Goal: Task Accomplishment & Management: Use online tool/utility

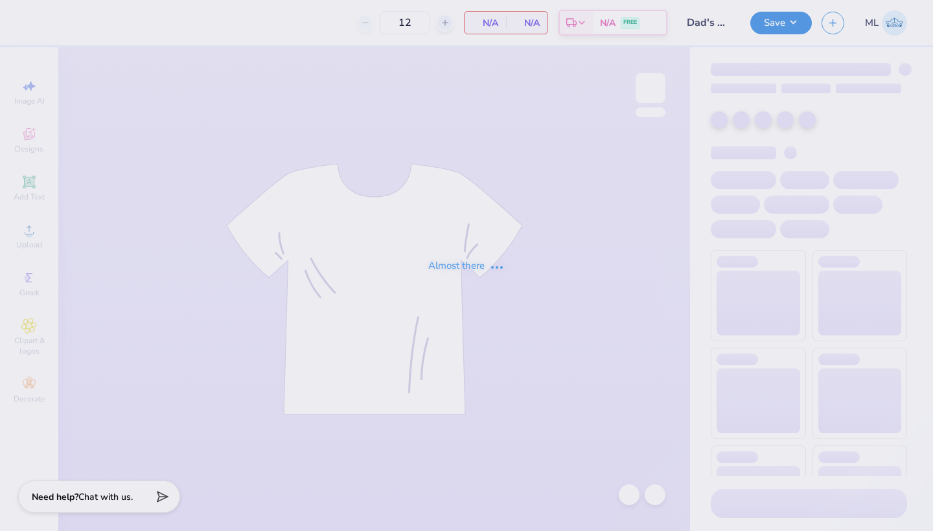
type input "24"
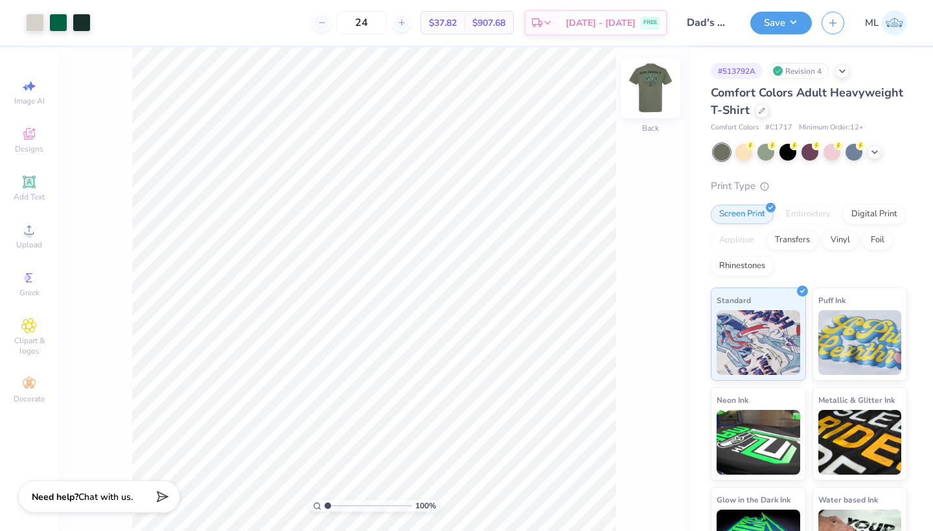
click at [661, 100] on img at bounding box center [650, 88] width 52 height 52
click at [661, 102] on img at bounding box center [650, 88] width 52 height 52
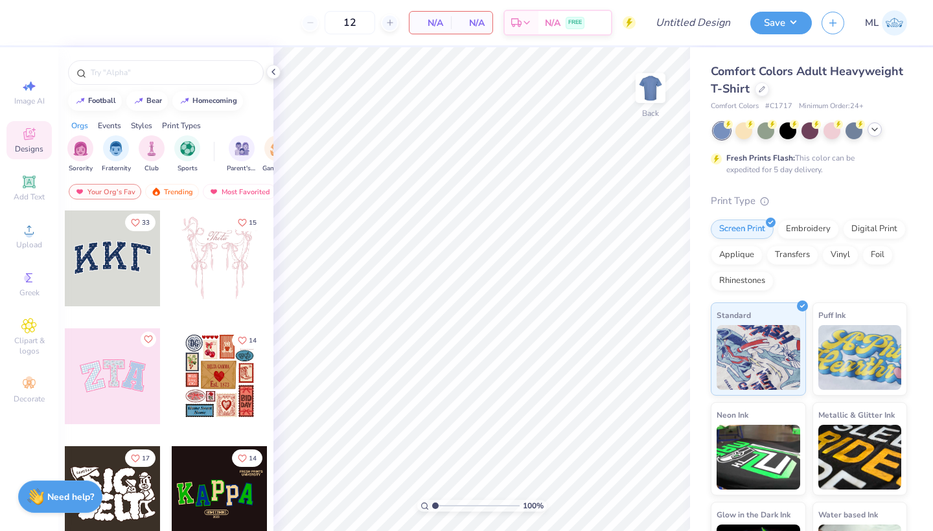
click at [876, 136] on div at bounding box center [810, 130] width 194 height 17
click at [876, 133] on icon at bounding box center [874, 129] width 10 height 10
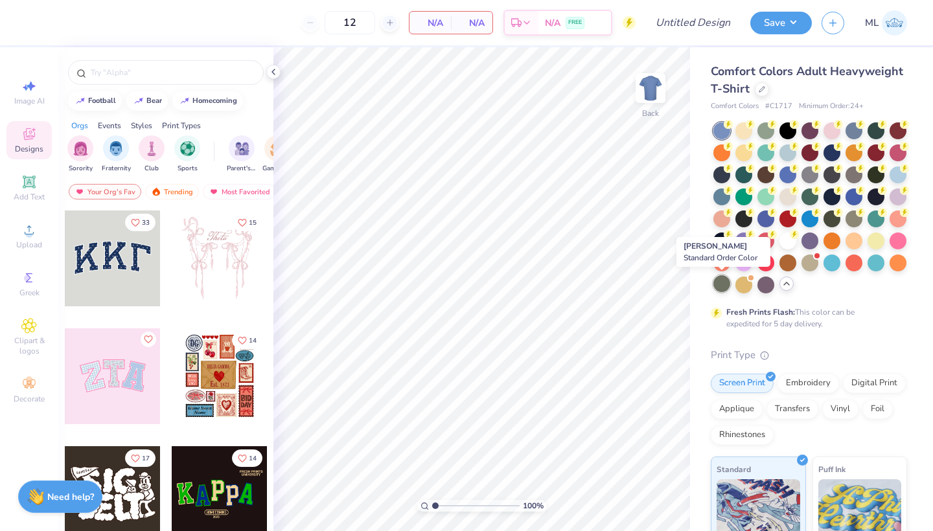
click at [721, 282] on div at bounding box center [721, 283] width 17 height 17
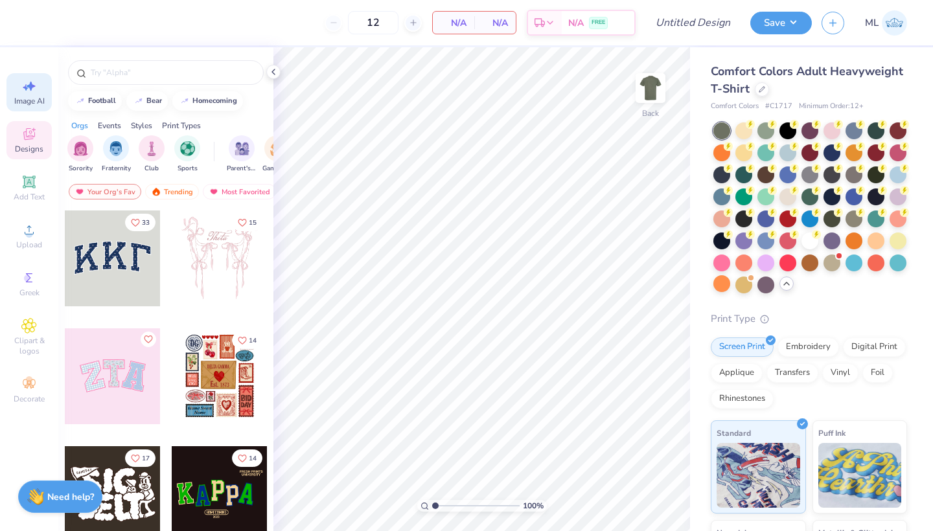
click at [12, 92] on div "Image AI" at bounding box center [28, 92] width 45 height 38
select select "4"
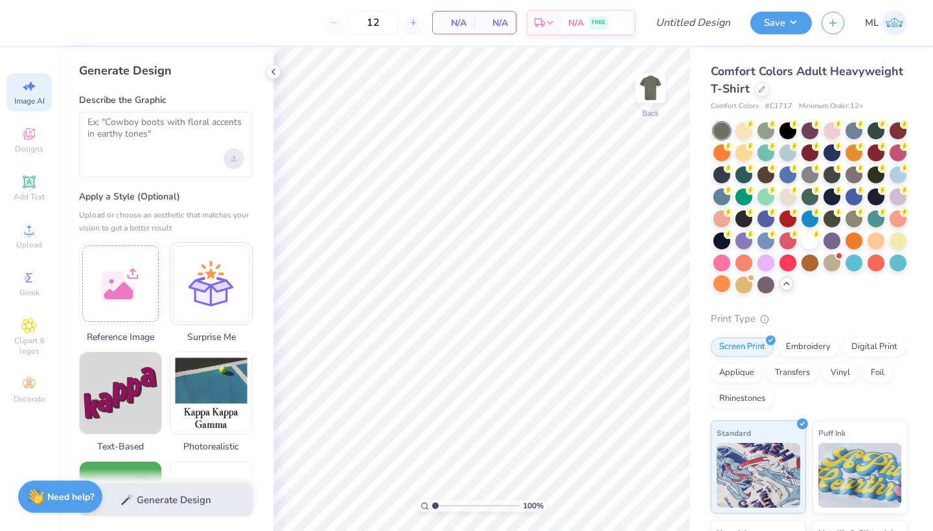
click at [235, 155] on div "Upload image" at bounding box center [233, 158] width 21 height 21
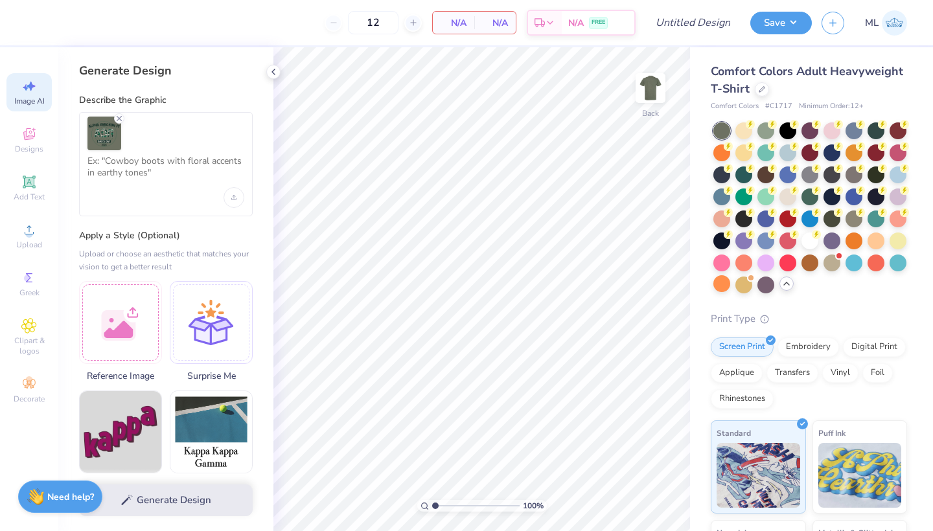
click at [218, 191] on div at bounding box center [166, 164] width 174 height 104
click at [186, 173] on textarea at bounding box center [165, 171] width 157 height 32
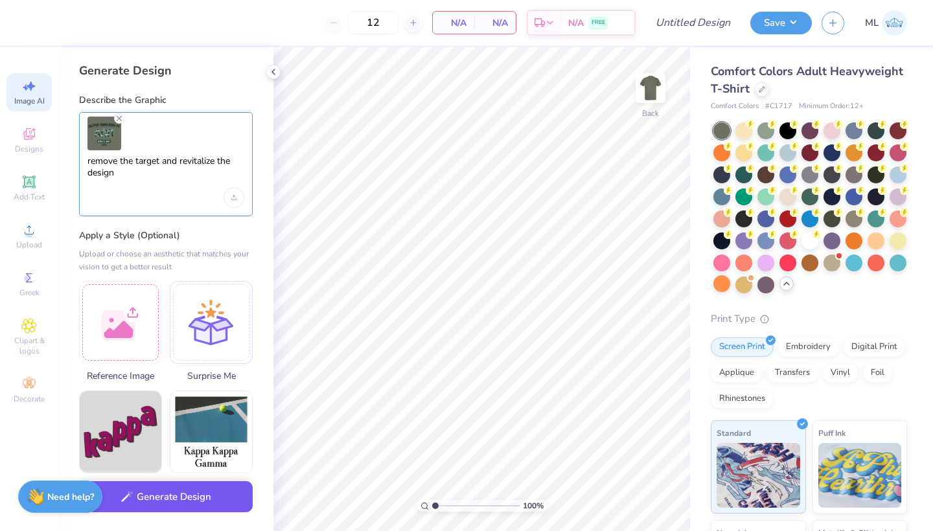
type textarea "remove the target and revitalize the design"
click at [203, 497] on button "Generate Design" at bounding box center [166, 497] width 174 height 32
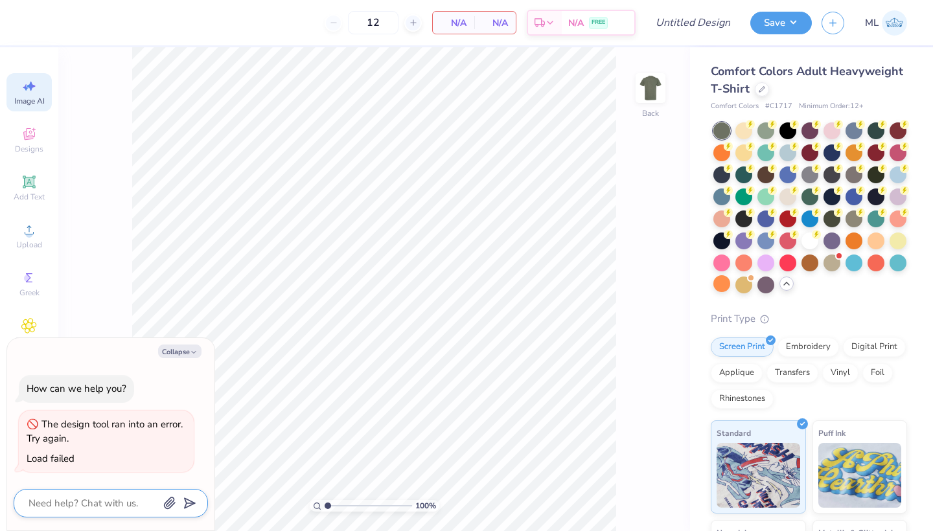
click at [105, 510] on textarea at bounding box center [92, 503] width 131 height 17
click at [174, 503] on icon "button" at bounding box center [169, 503] width 13 height 13
type textarea "x"
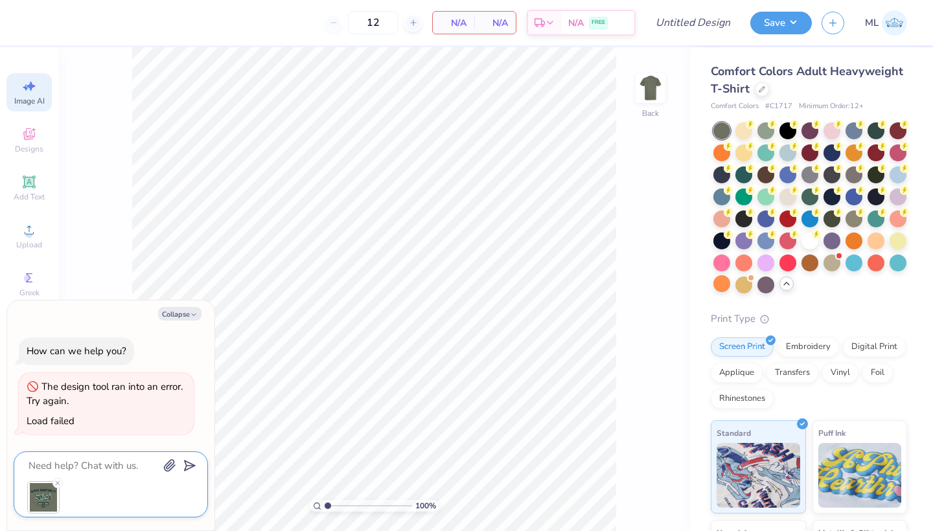
click at [125, 470] on textarea at bounding box center [92, 465] width 131 height 17
type textarea "r"
type textarea "x"
type textarea "re"
type textarea "x"
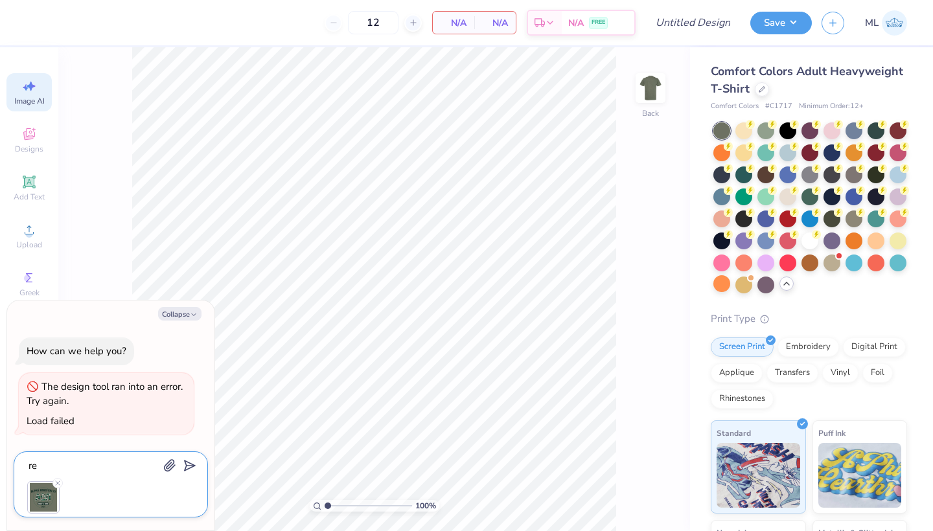
type textarea "rem"
type textarea "x"
type textarea "remo"
type textarea "x"
type textarea "remov"
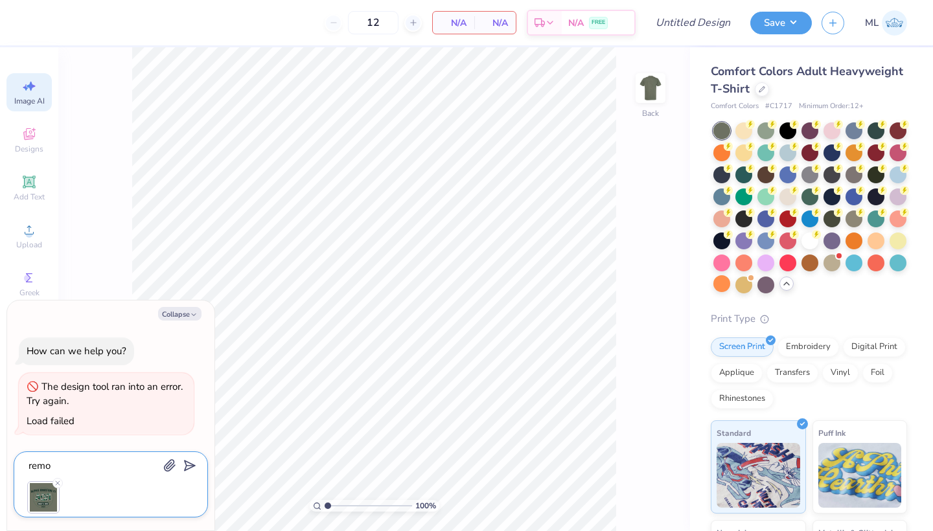
type textarea "x"
type textarea "remove"
type textarea "x"
type textarea "remove"
type textarea "x"
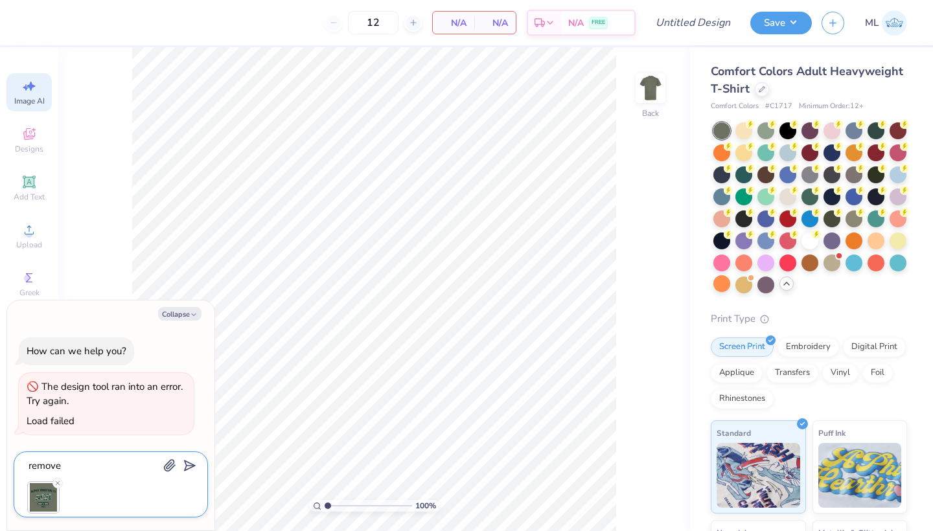
type textarea "remove h"
type textarea "x"
type textarea "remove"
type textarea "x"
type textarea "remove"
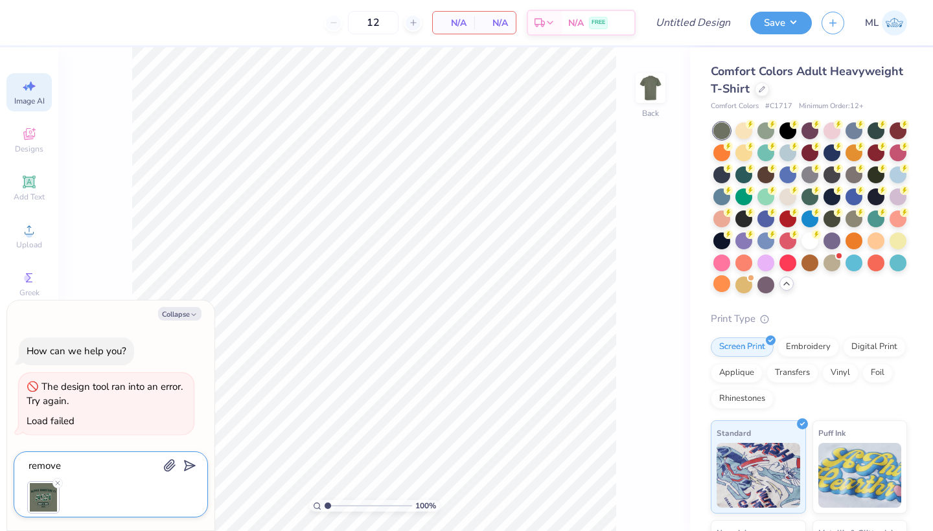
type textarea "x"
type textarea "remov"
type textarea "x"
type textarea "remov"
click at [115, 126] on div "100 % Back" at bounding box center [373, 289] width 631 height 484
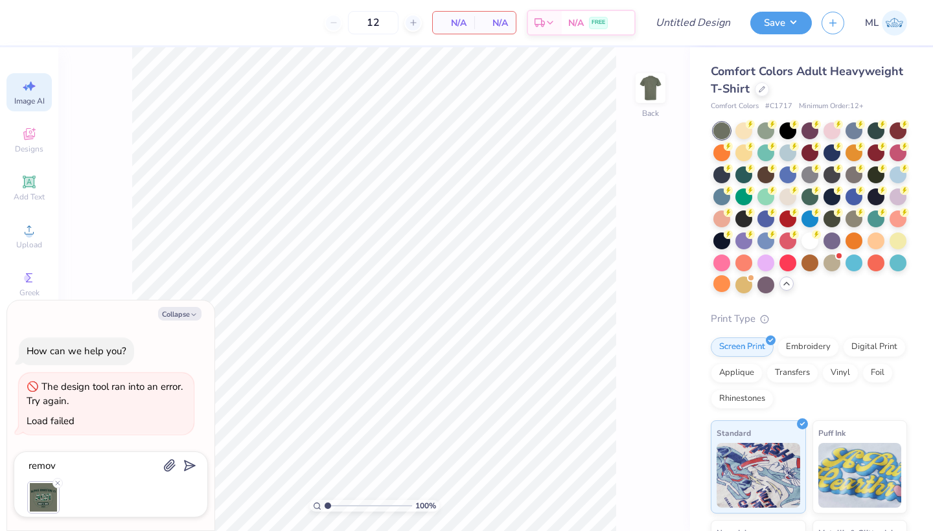
click at [45, 104] on div "Image AI" at bounding box center [28, 92] width 45 height 38
type textarea "x"
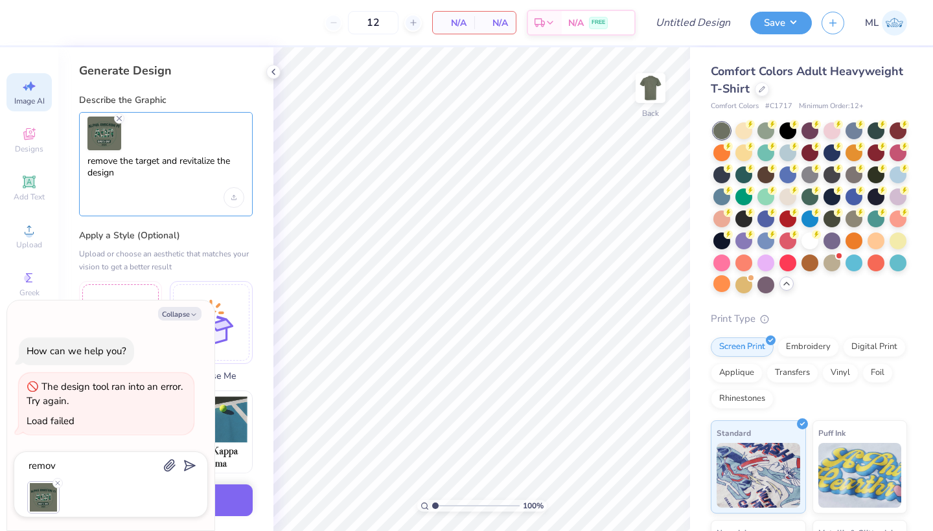
click at [188, 179] on textarea "remove the target and revitalize the design" at bounding box center [165, 171] width 157 height 32
type textarea "remove the target and revitalize the design"
click at [182, 318] on button "Collapse" at bounding box center [179, 314] width 43 height 14
type textarea "x"
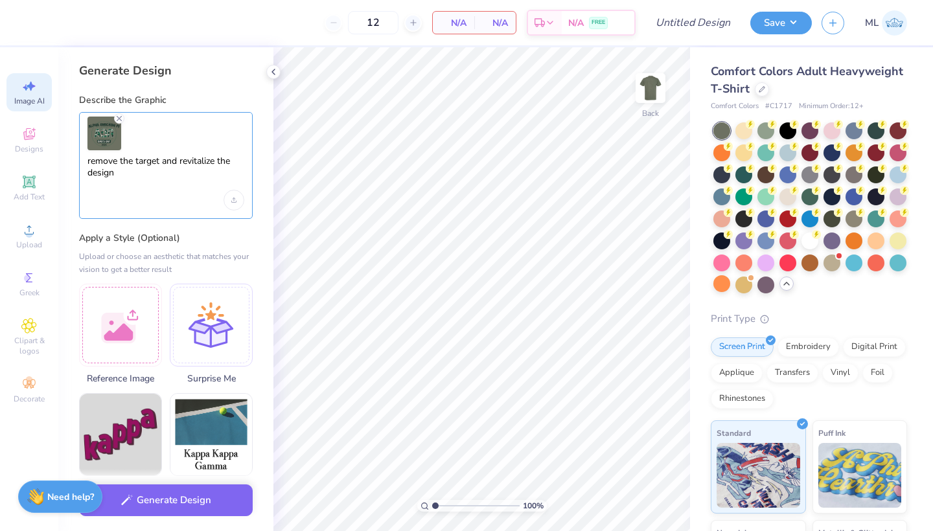
click at [130, 178] on textarea "remove the target and revitalize the design" at bounding box center [165, 172] width 157 height 35
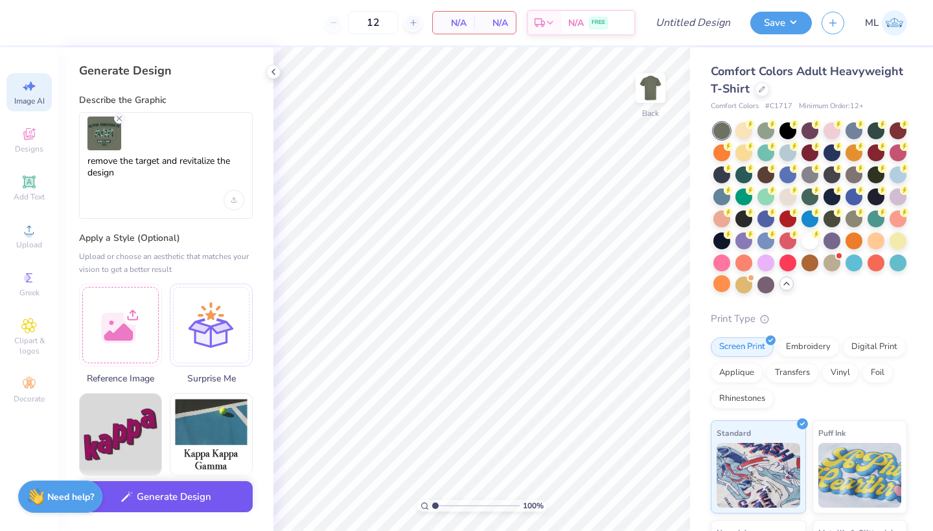
click at [196, 493] on button "Generate Design" at bounding box center [166, 497] width 174 height 32
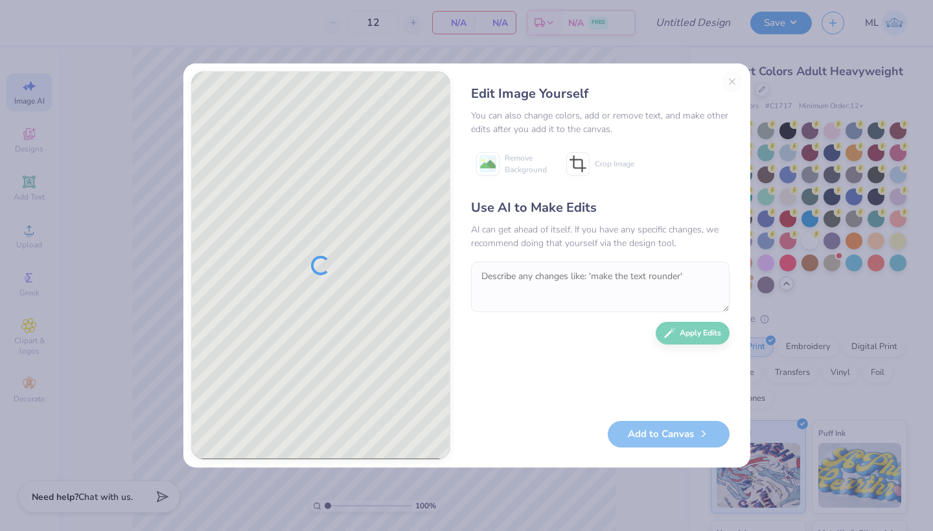
click at [736, 78] on div "Edit Image Yourself You can also change colors, add or remove text, and make ot…" at bounding box center [600, 265] width 284 height 389
click at [727, 79] on div "Edit Image Yourself You can also change colors, add or remove text, and make ot…" at bounding box center [600, 265] width 284 height 389
click at [378, 20] on div "Edit Image Yourself You can also change colors, add or remove text, and make ot…" at bounding box center [466, 265] width 933 height 531
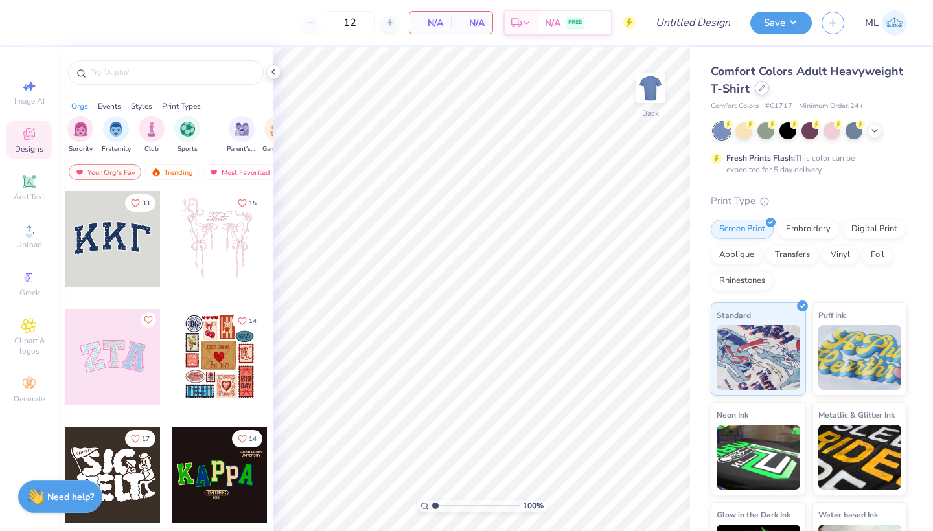
click at [754, 90] on div at bounding box center [761, 88] width 14 height 14
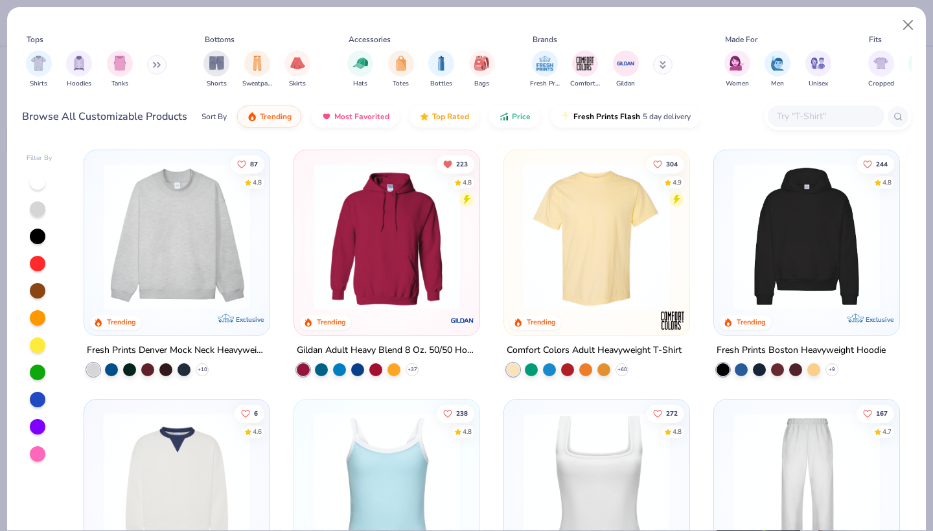
click at [814, 114] on input "text" at bounding box center [825, 116] width 100 height 15
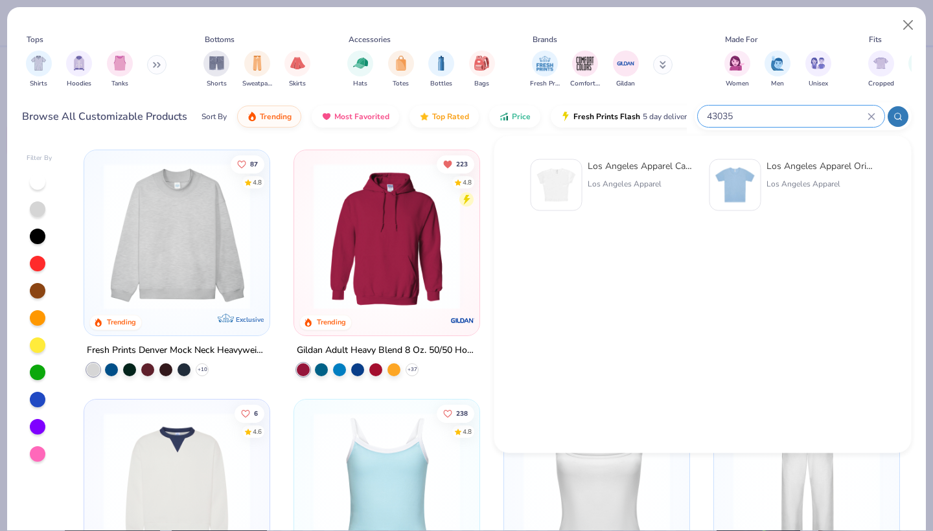
type input "43035"
click at [570, 181] on img at bounding box center [556, 185] width 40 height 40
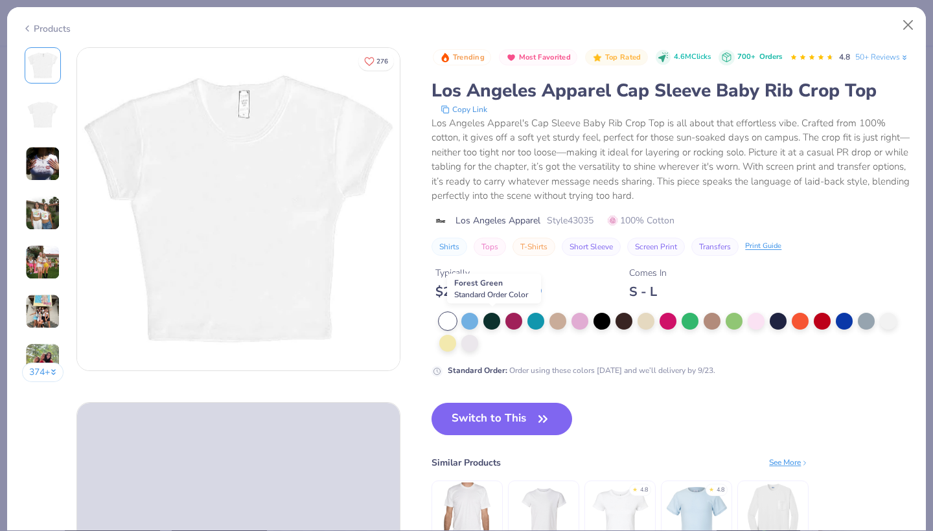
drag, startPoint x: 494, startPoint y: 318, endPoint x: 495, endPoint y: 402, distance: 84.2
click at [494, 318] on div at bounding box center [491, 321] width 17 height 17
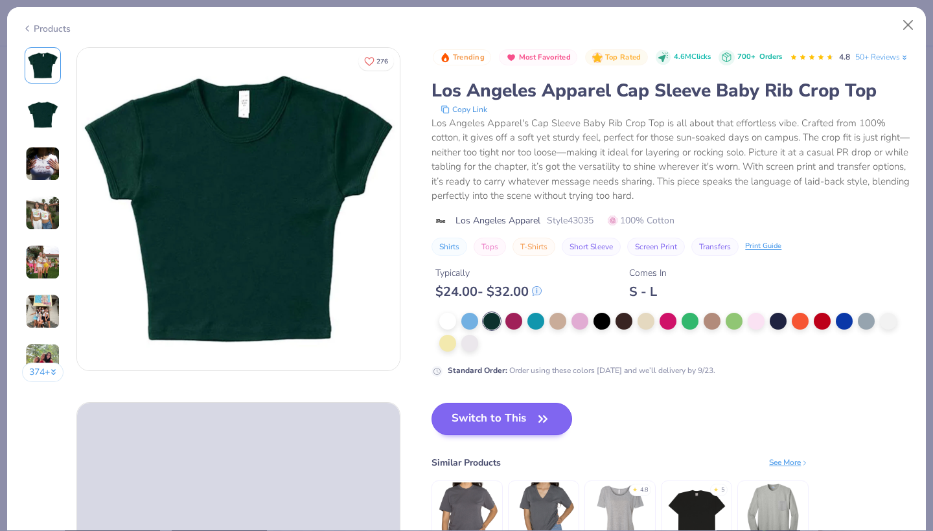
click at [497, 423] on button "Switch to This" at bounding box center [501, 419] width 141 height 32
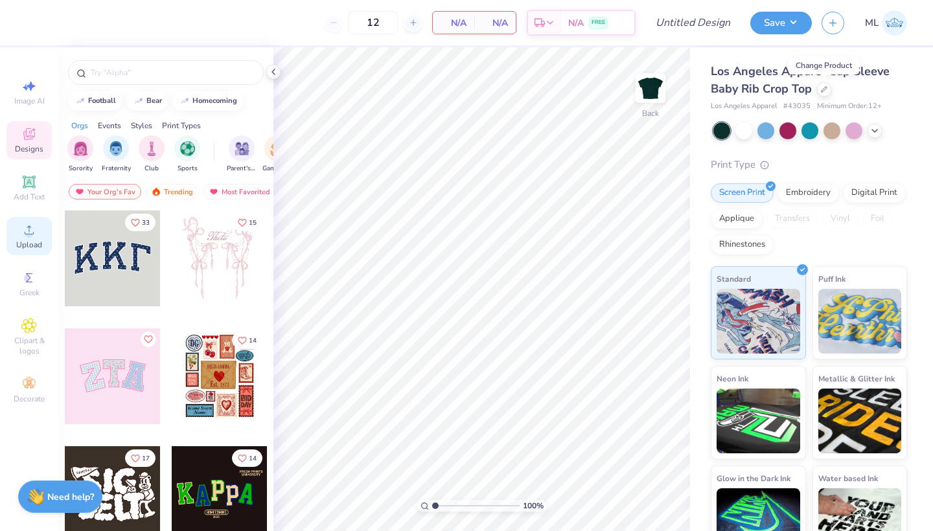
click at [27, 232] on circle at bounding box center [28, 234] width 7 height 7
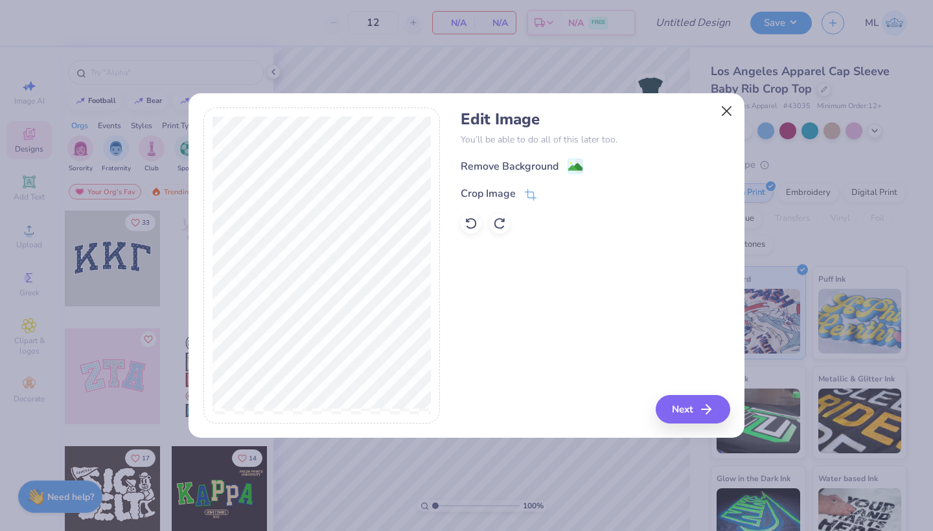
click at [725, 114] on button "Close" at bounding box center [726, 110] width 25 height 25
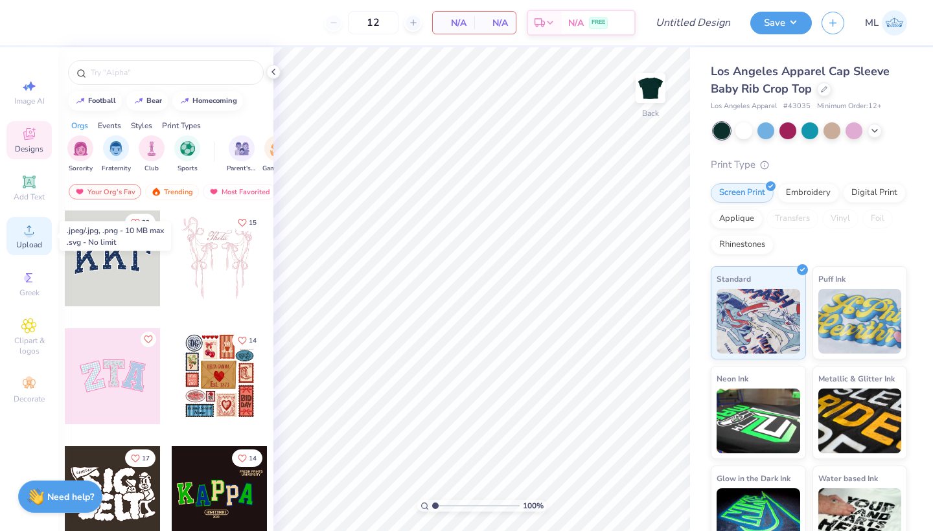
click at [31, 227] on icon at bounding box center [29, 230] width 16 height 16
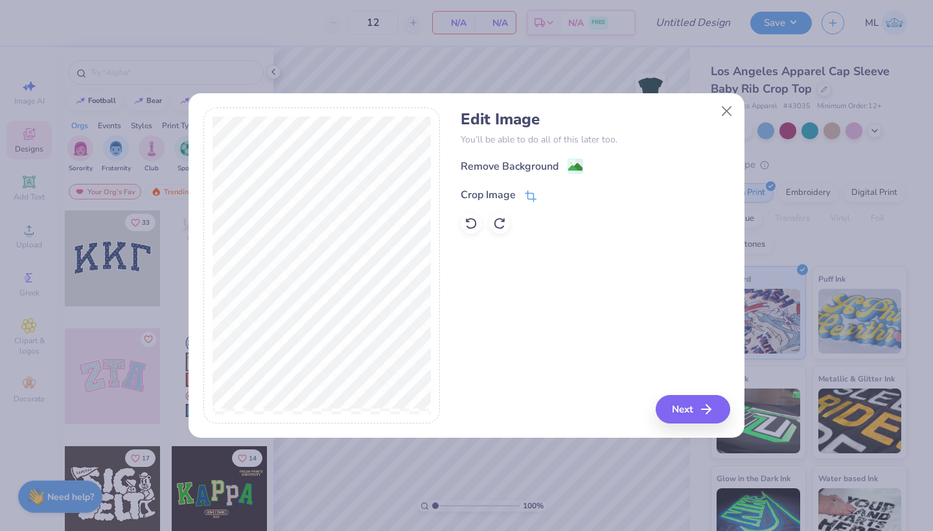
click at [526, 198] on icon at bounding box center [531, 196] width 12 height 12
click at [549, 194] on icon at bounding box center [552, 194] width 8 height 8
click at [576, 172] on image at bounding box center [575, 168] width 14 height 14
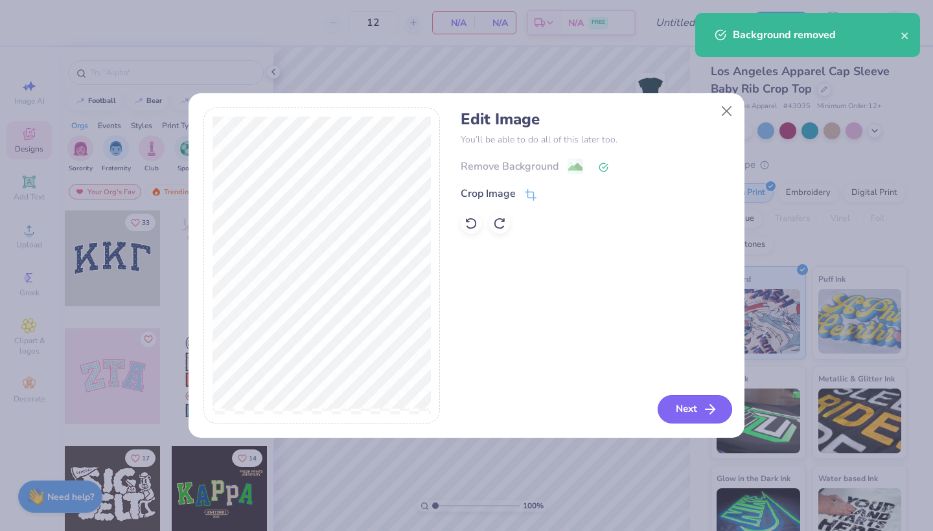
click at [679, 411] on button "Next" at bounding box center [694, 409] width 74 height 28
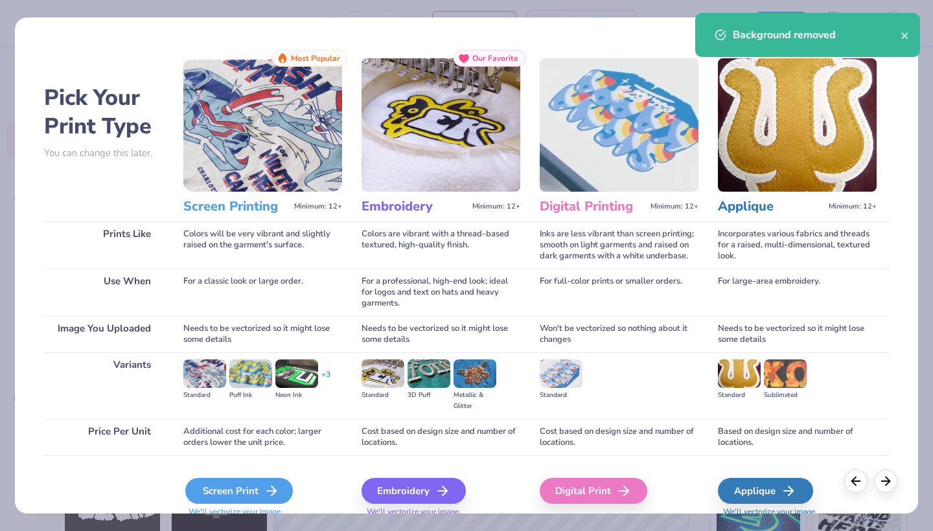
click at [255, 493] on div "Screen Print" at bounding box center [238, 491] width 107 height 26
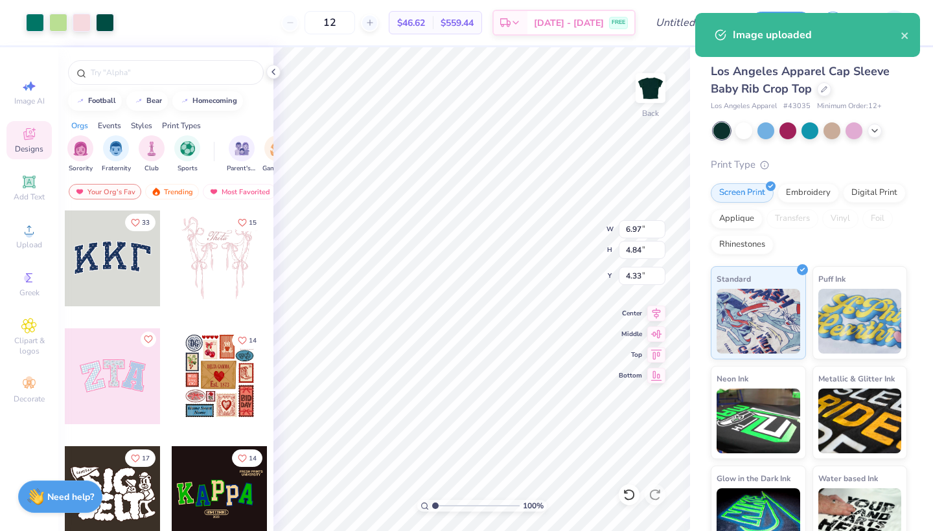
type input "3.00"
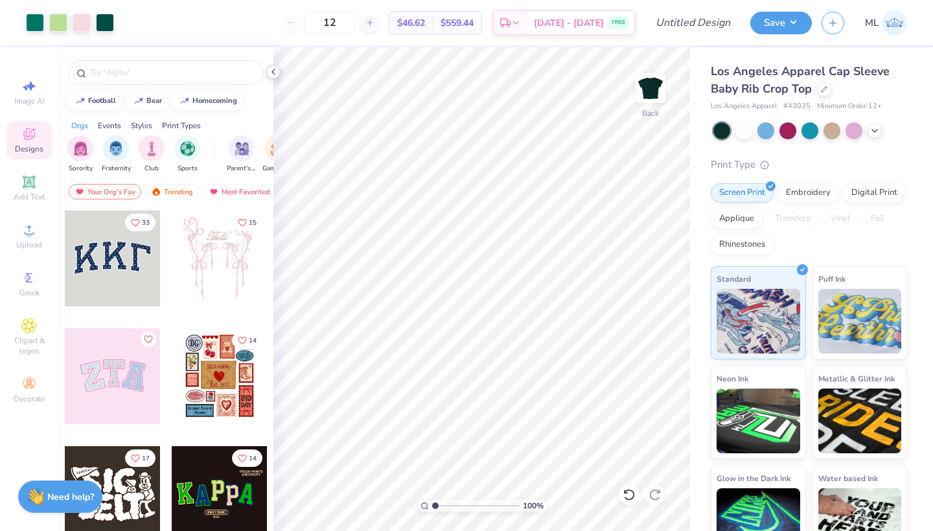
click at [275, 69] on icon at bounding box center [273, 72] width 10 height 10
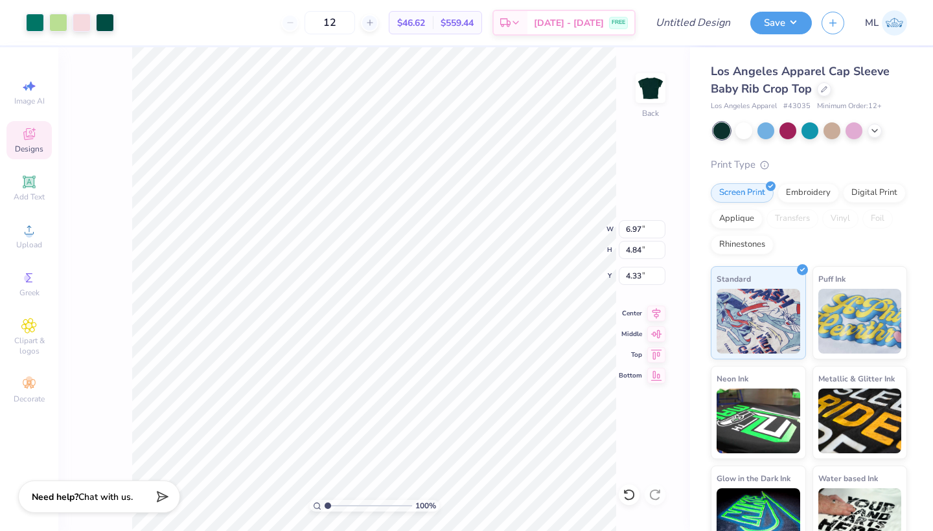
type input "3.00"
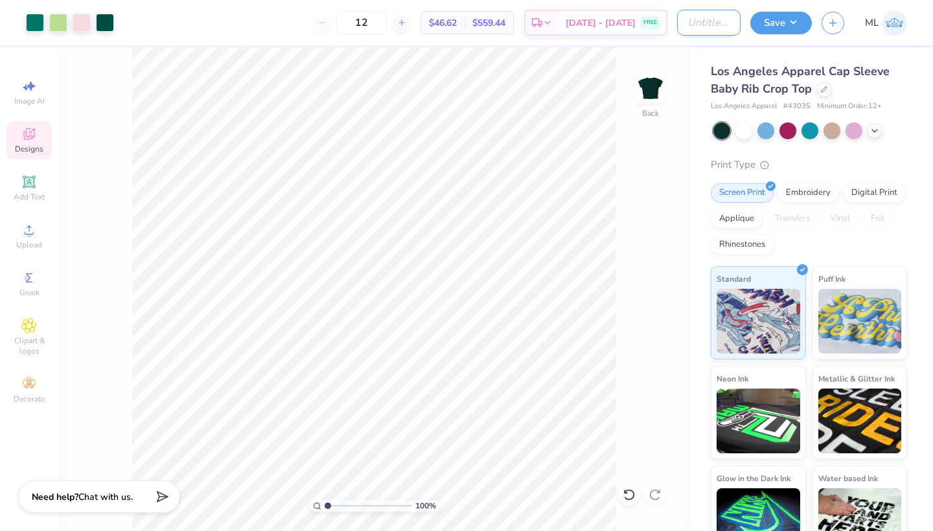
click at [716, 23] on input "Design Title" at bounding box center [708, 23] width 63 height 26
type input "Baby Tee"
click at [787, 20] on button "Save" at bounding box center [781, 21] width 62 height 23
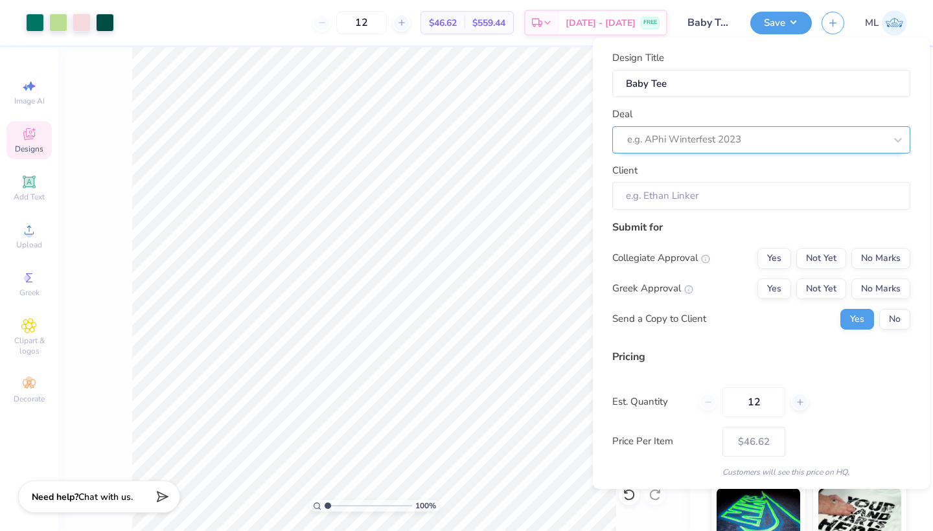
click at [758, 135] on div at bounding box center [756, 139] width 258 height 17
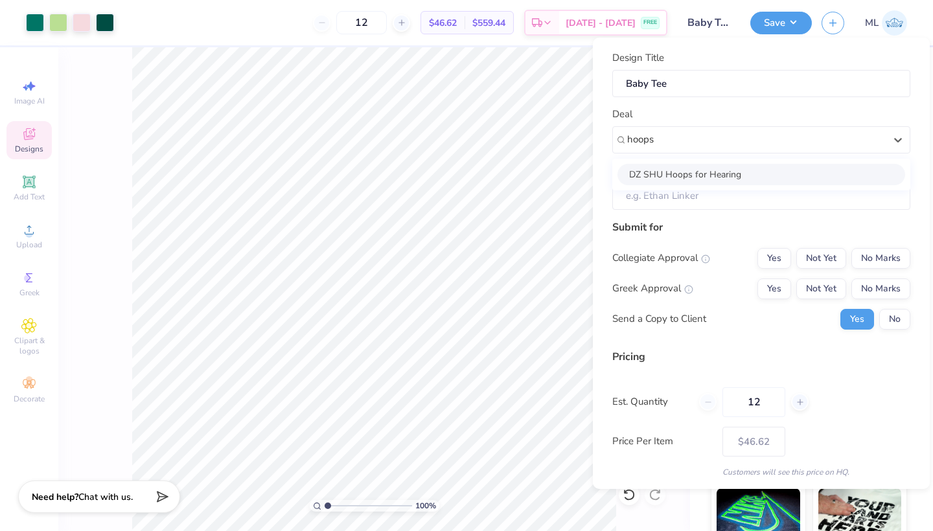
click at [723, 172] on div "DZ SHU Hoops for Hearing" at bounding box center [761, 174] width 288 height 21
type input "hoops"
type input "[PERSON_NAME]"
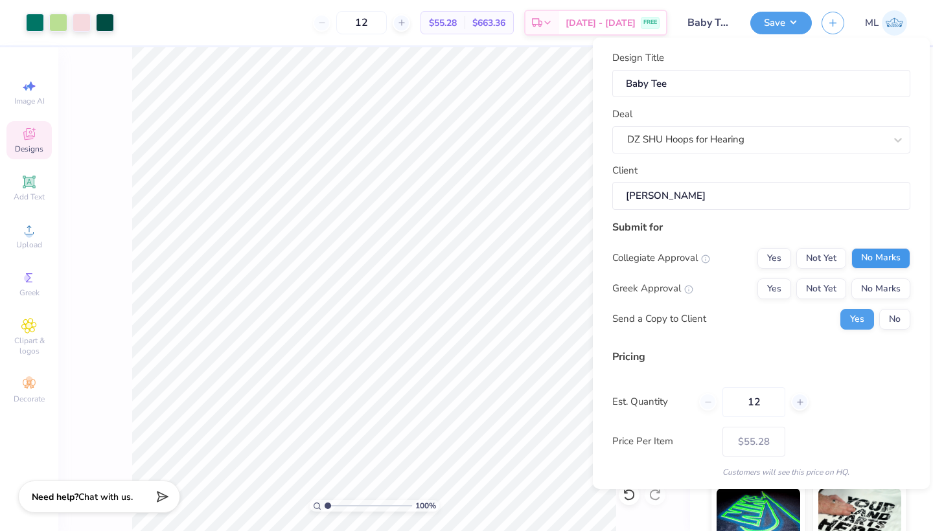
click at [878, 258] on button "No Marks" at bounding box center [880, 258] width 59 height 21
click at [772, 289] on button "Yes" at bounding box center [774, 288] width 34 height 21
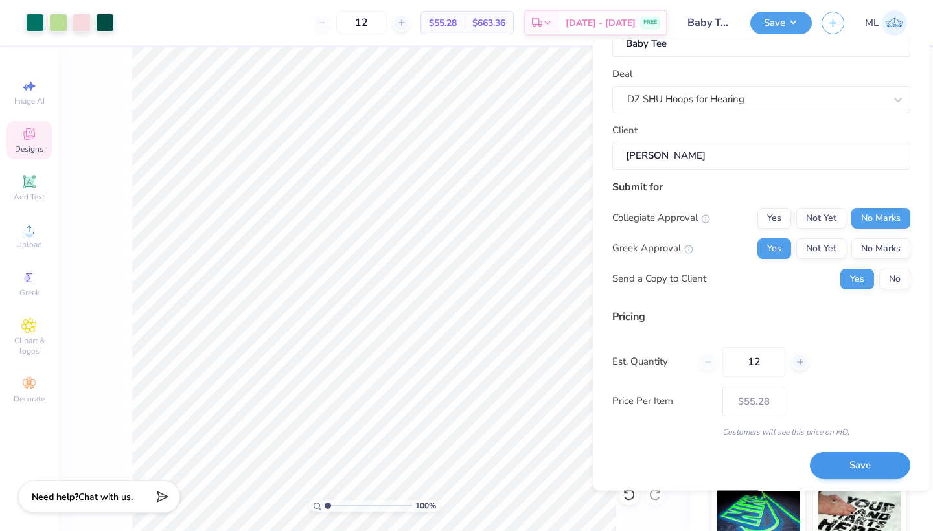
scroll to position [41, 0]
click at [839, 462] on button "Save" at bounding box center [859, 466] width 100 height 27
type input "$55.28"
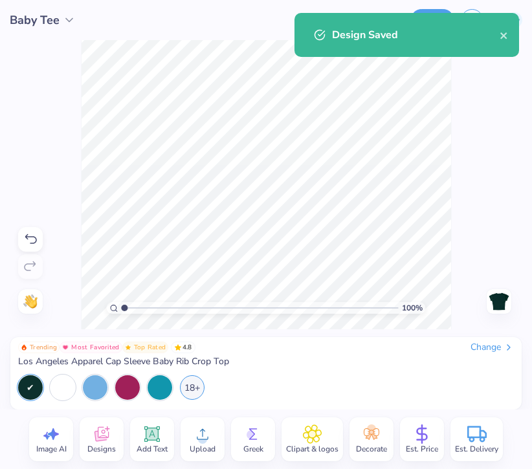
type input "– –"
